Goal: Use online tool/utility: Utilize a website feature to perform a specific function

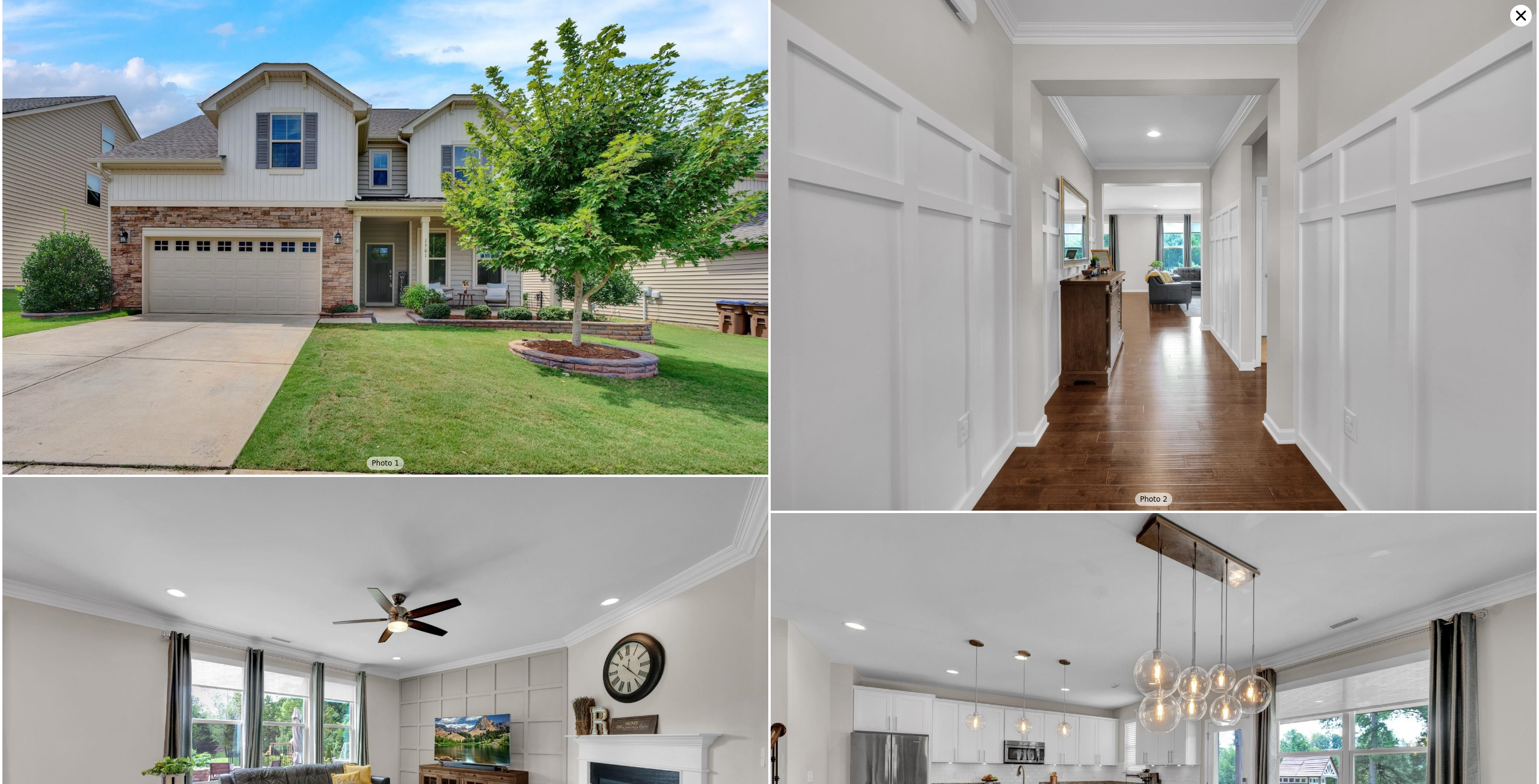
scroll to position [0, 5]
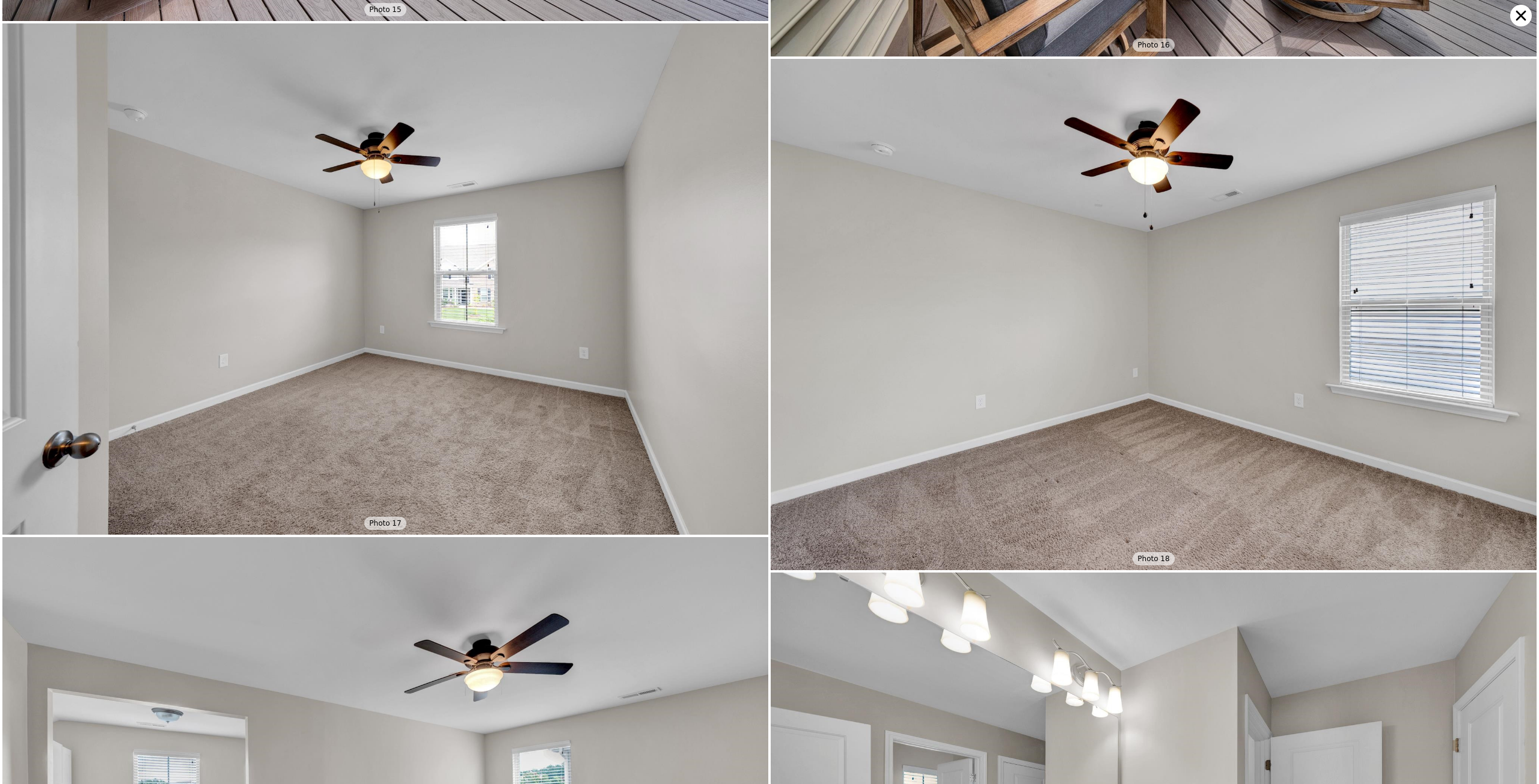
checkbox input "false"
checkbox input "true"
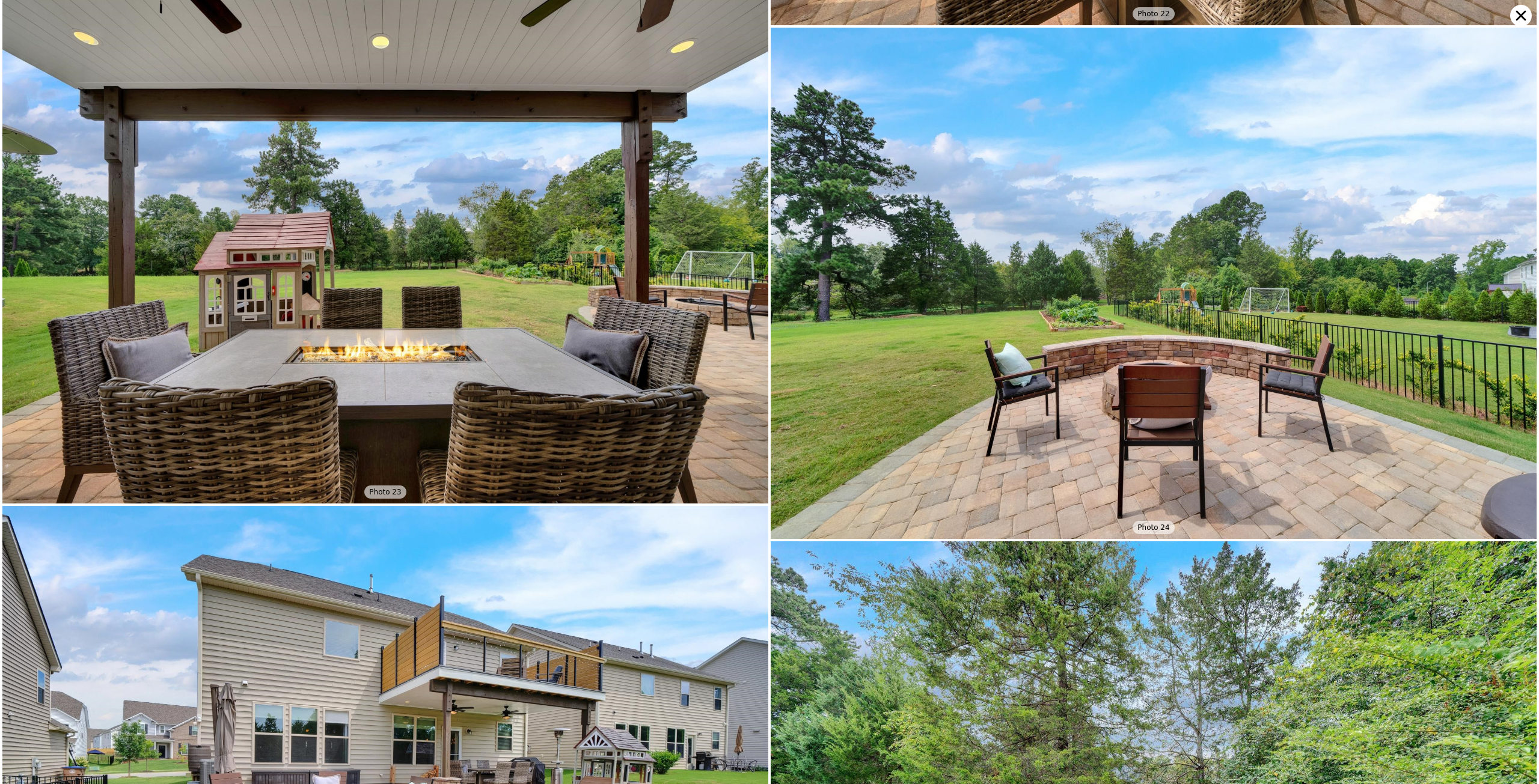
scroll to position [5617, 0]
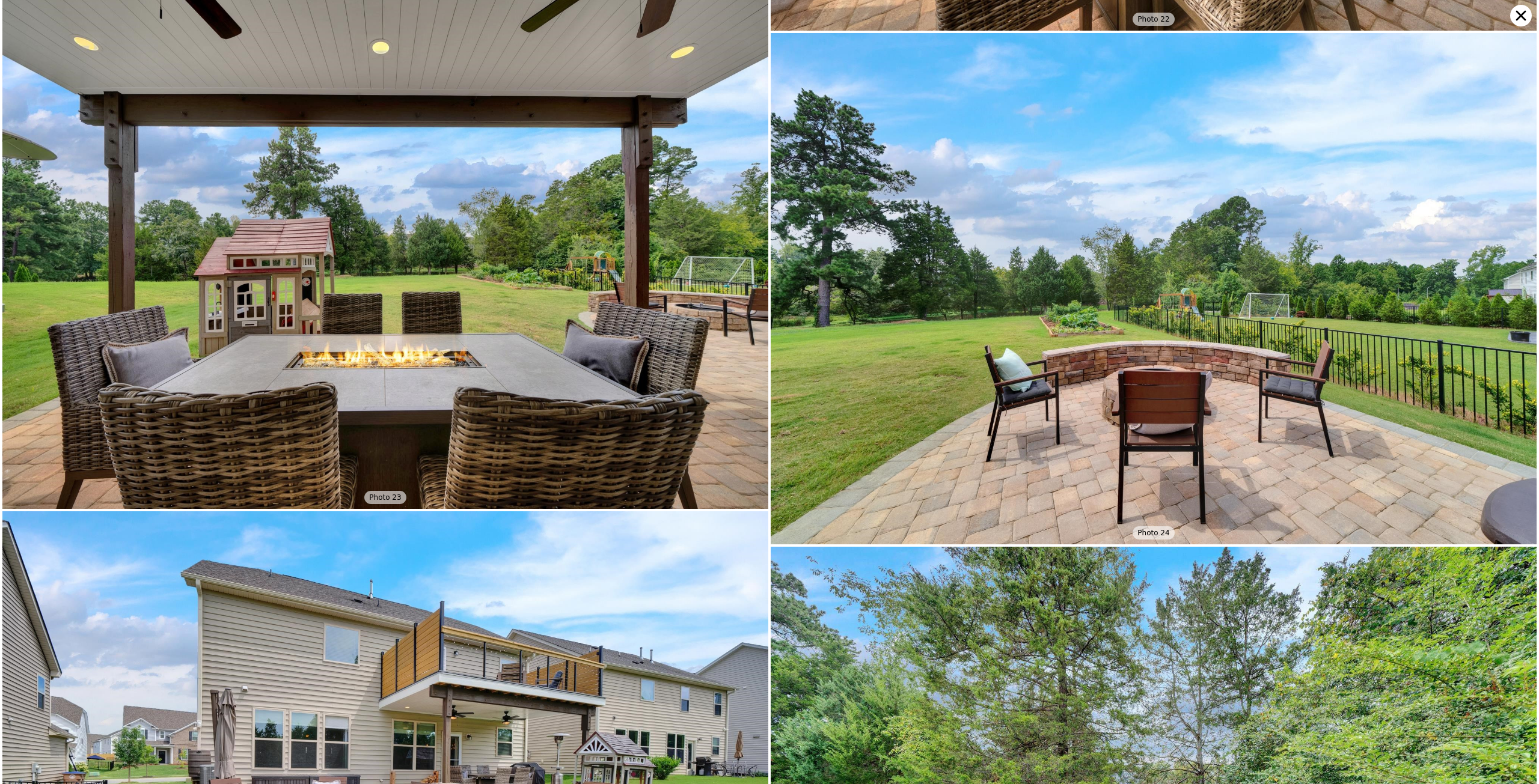
click at [1522, 13] on icon at bounding box center [1521, 16] width 21 height 21
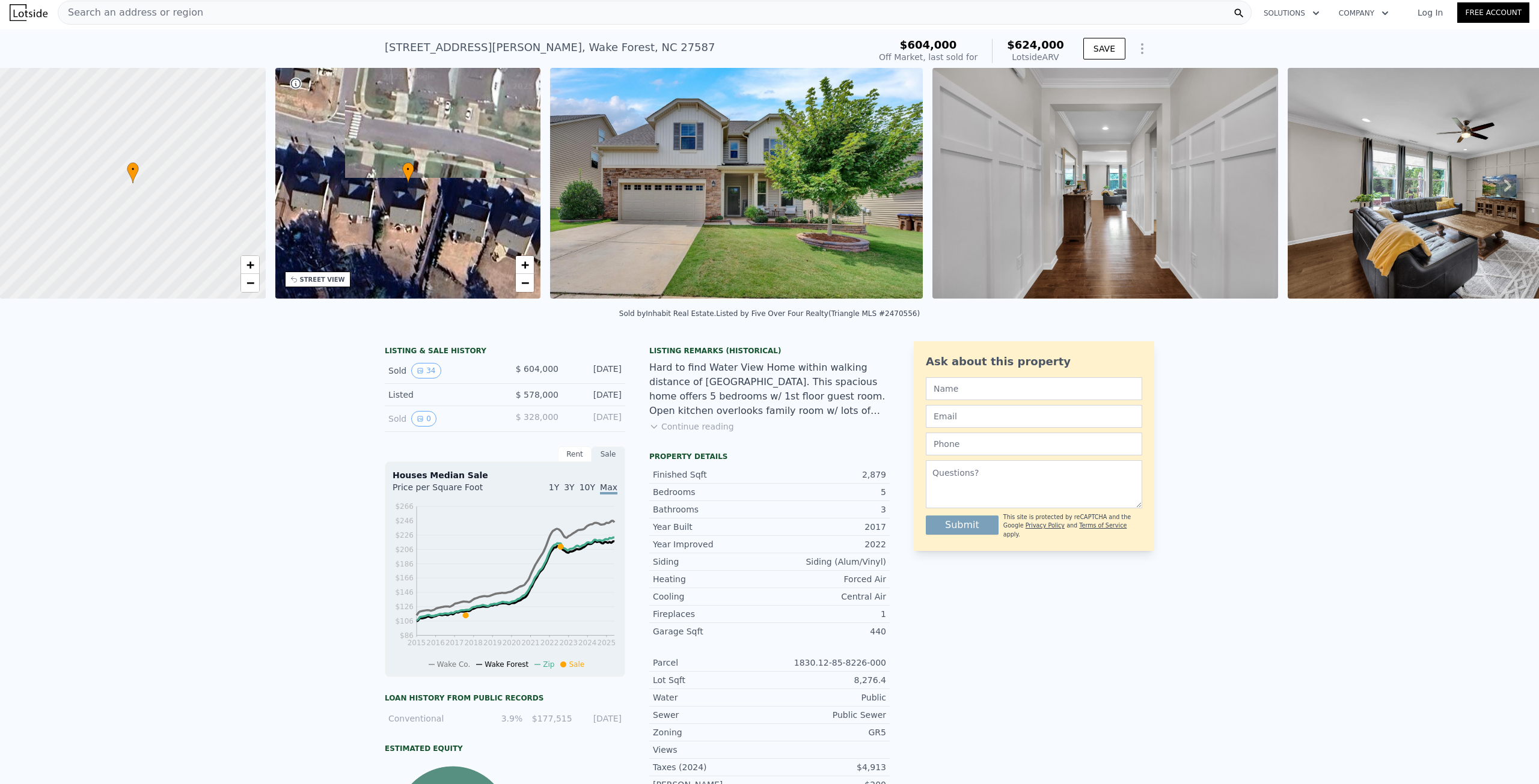
scroll to position [0, 0]
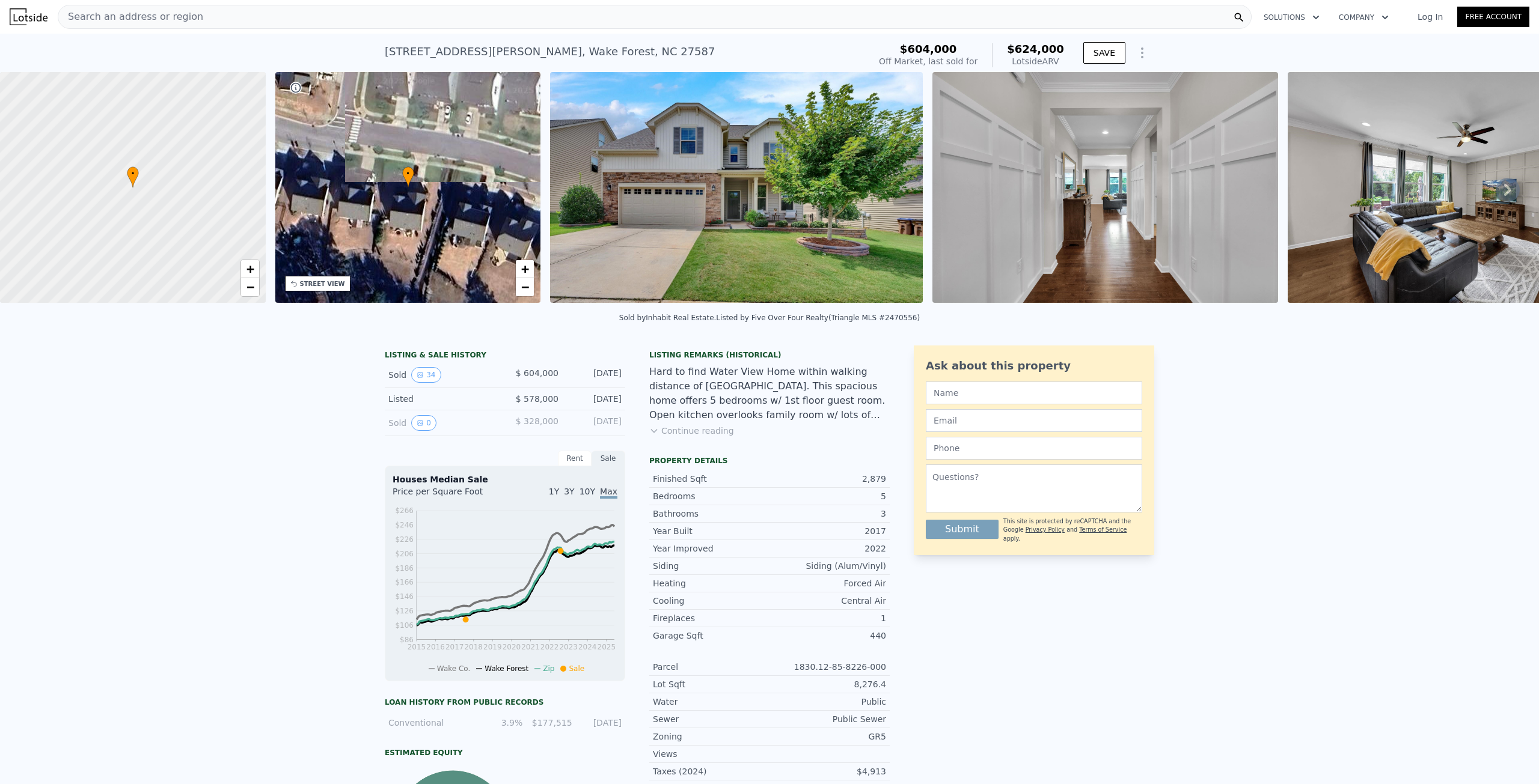
click at [307, 20] on div "Search an address or region" at bounding box center [655, 17] width 1193 height 24
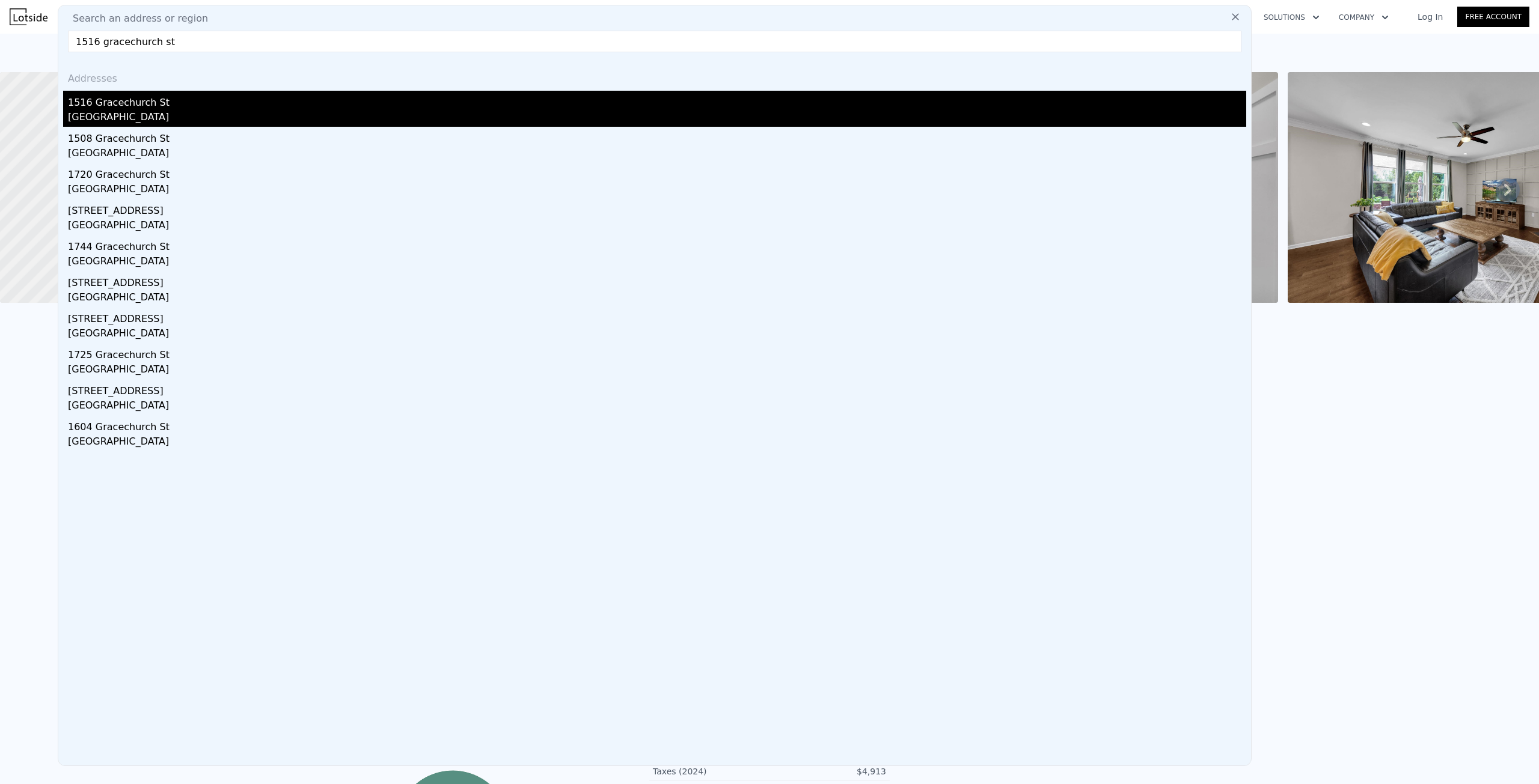
type input "1516 gracechurch st"
click at [201, 112] on div "[GEOGRAPHIC_DATA]" at bounding box center [657, 118] width 1178 height 17
type input "4"
type input "2952"
checkbox input "false"
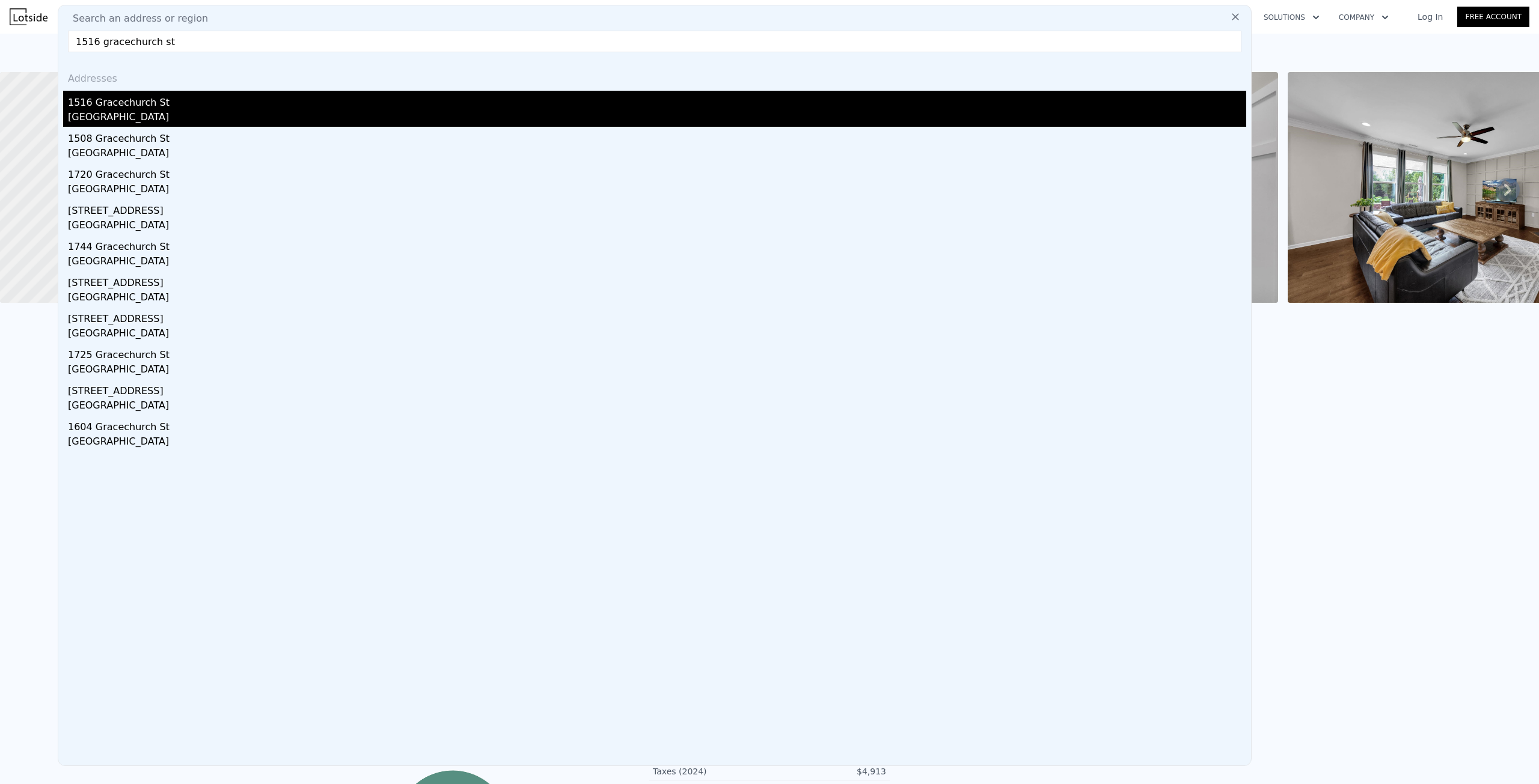
checkbox input "false"
checkbox input "true"
type input "$ 526,000"
type input "-$ 98,608"
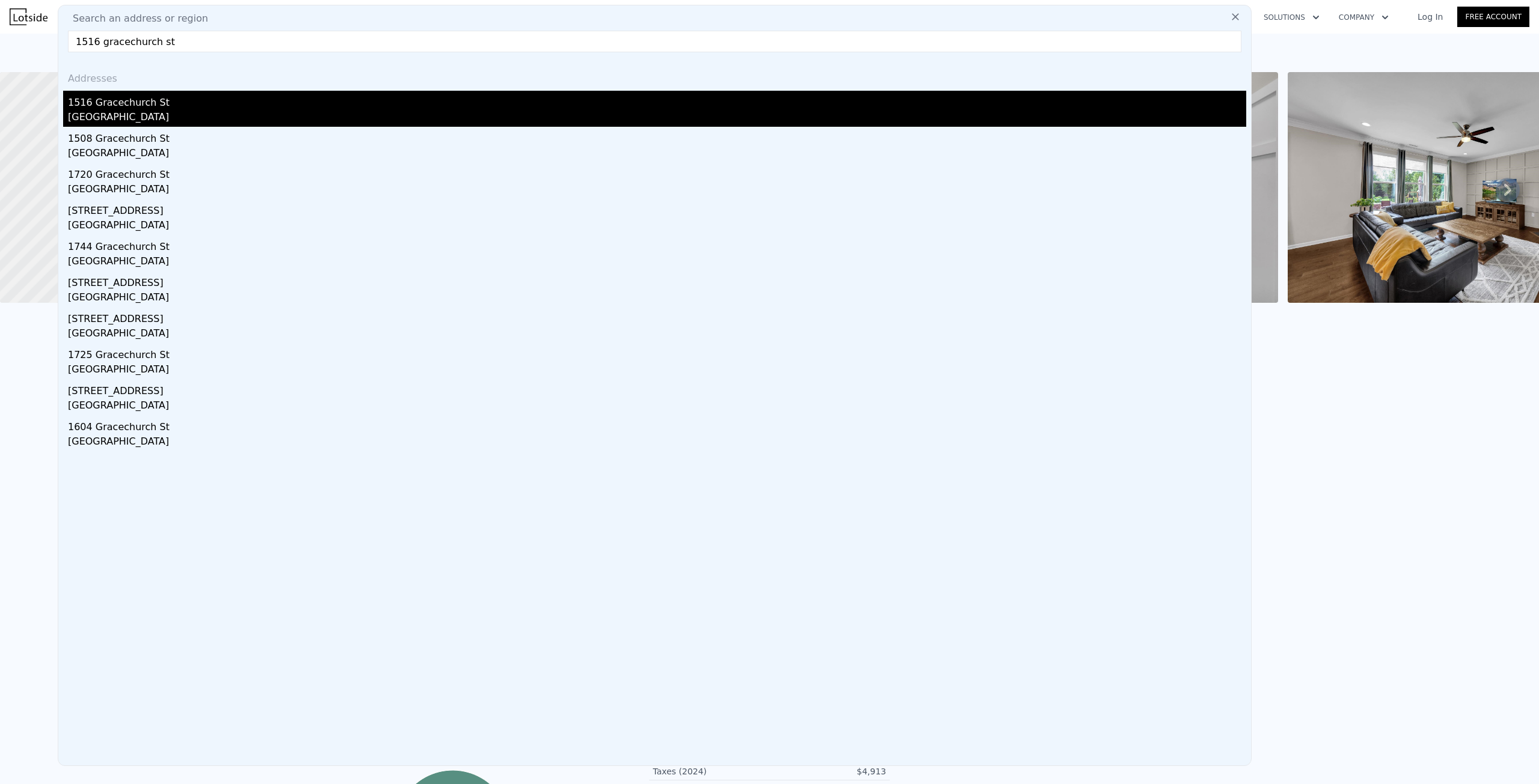
checkbox input "true"
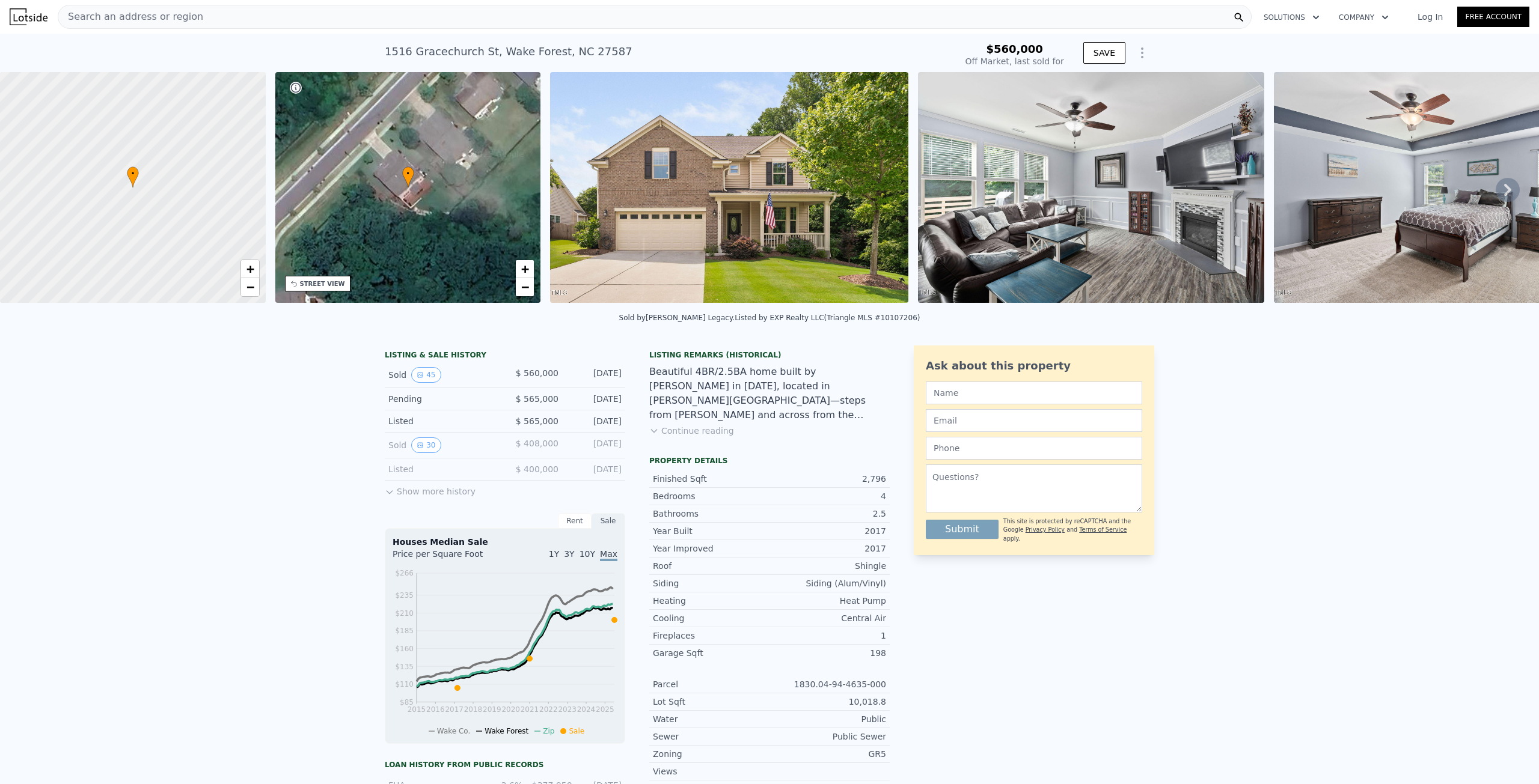
click at [1169, 140] on img at bounding box center [1091, 188] width 346 height 231
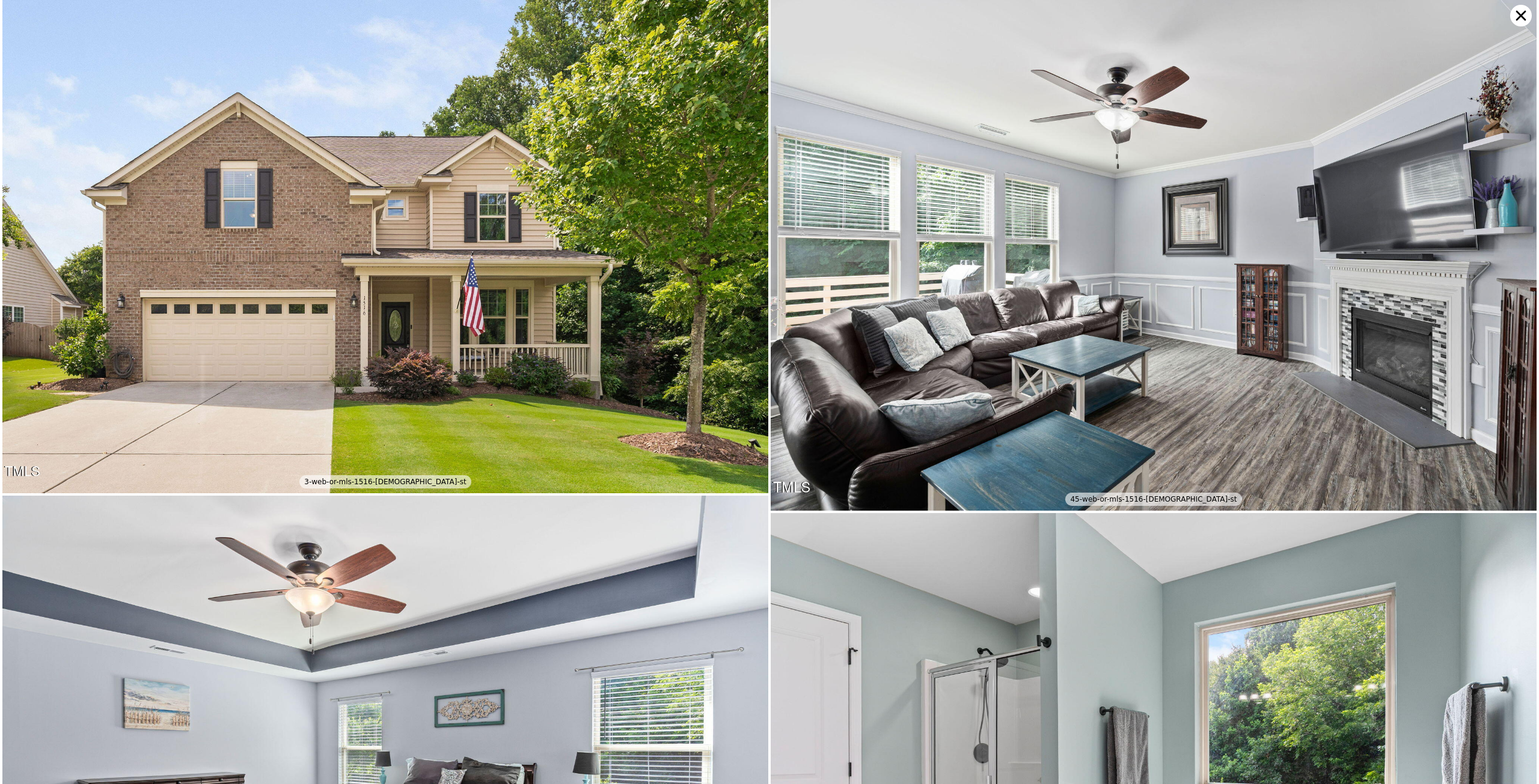
click at [1167, 141] on img at bounding box center [1153, 255] width 766 height 511
click at [1147, 164] on img at bounding box center [1153, 255] width 766 height 511
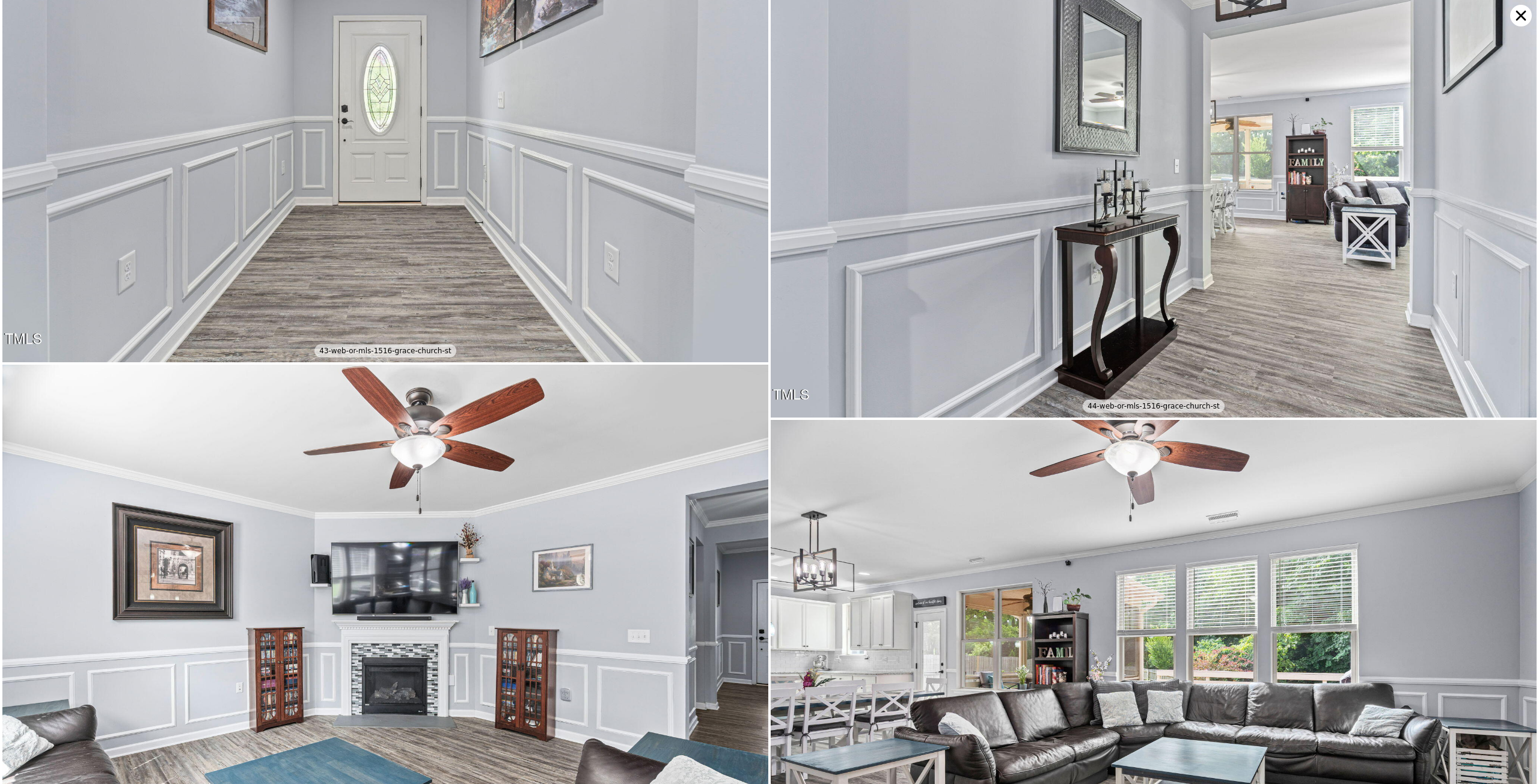
scroll to position [2027, 0]
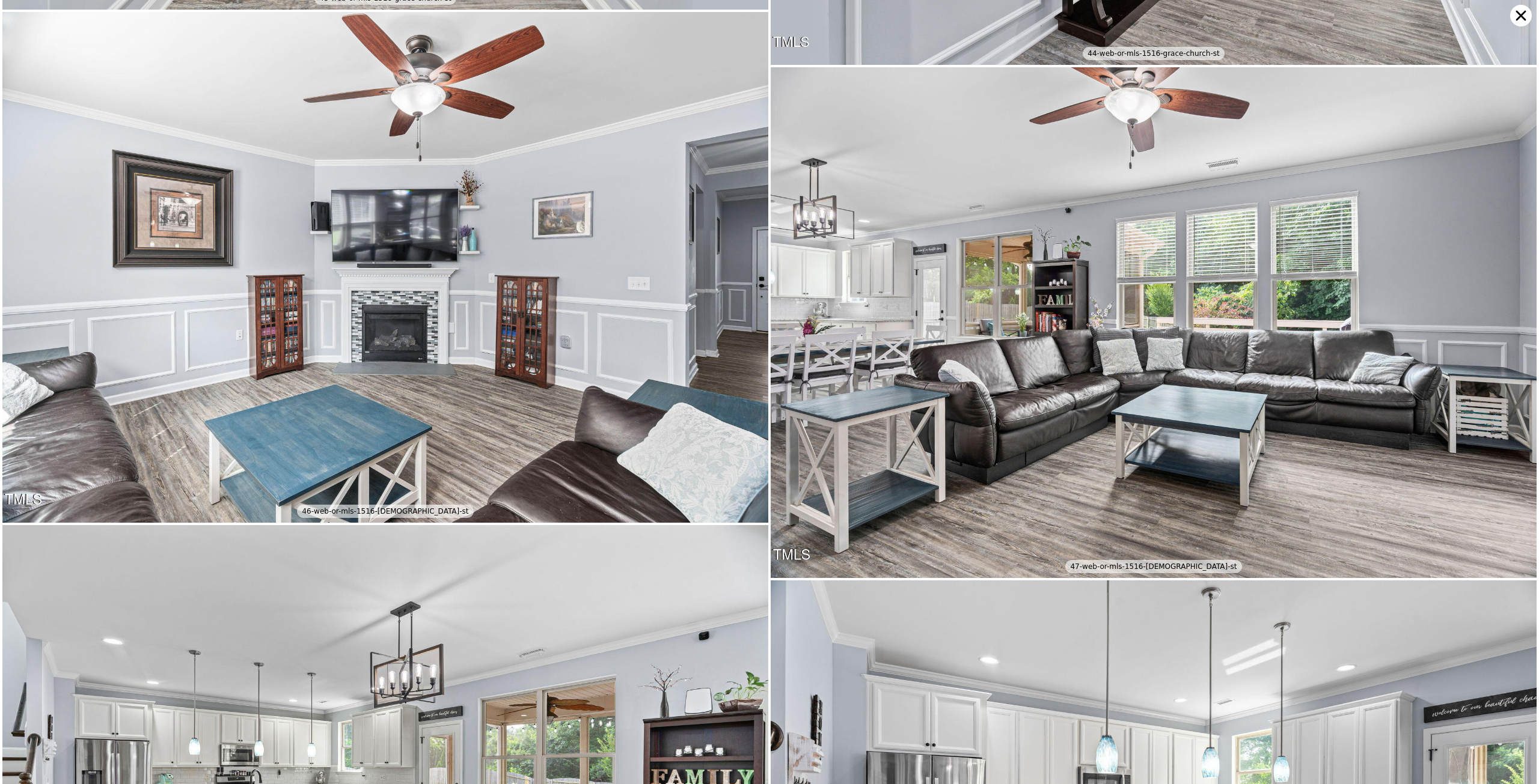
click at [722, 347] on img at bounding box center [385, 267] width 766 height 511
click at [718, 227] on img at bounding box center [385, 267] width 766 height 511
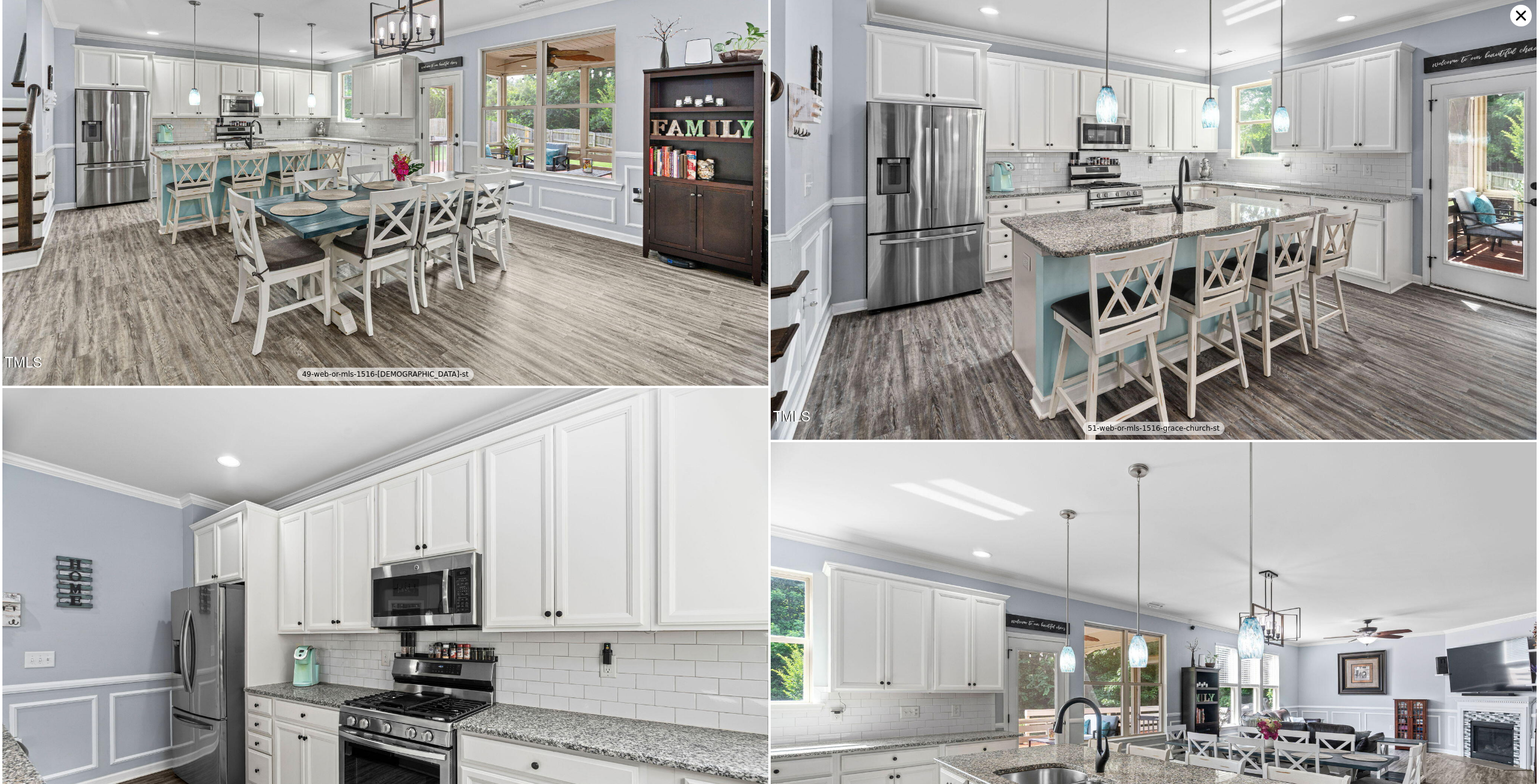
scroll to position [3047, 0]
